Goal: Navigation & Orientation: Find specific page/section

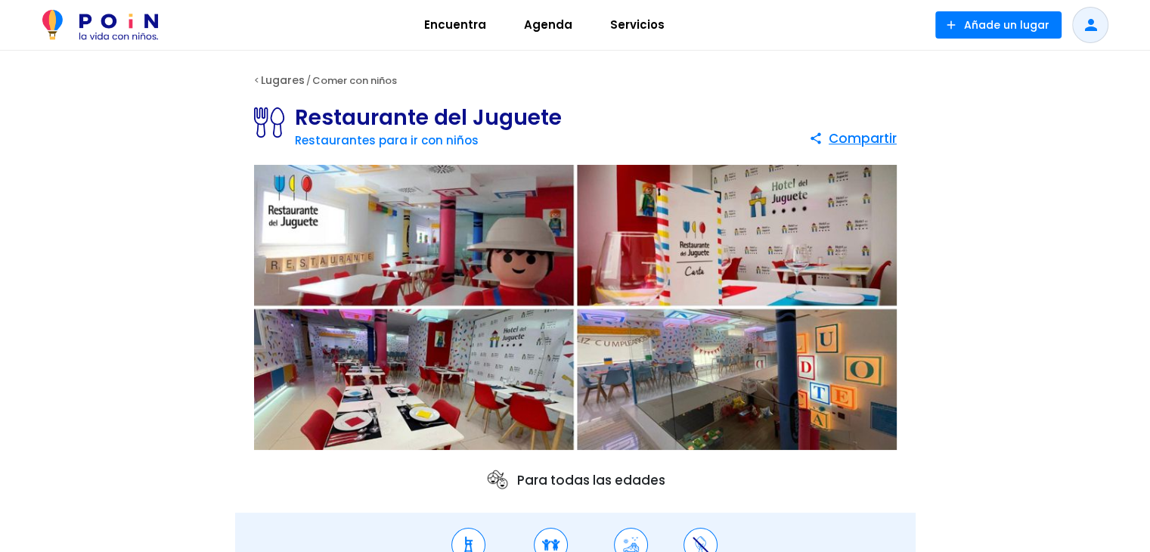
click at [292, 74] on link "Lugares" at bounding box center [283, 80] width 44 height 15
